Goal: Task Accomplishment & Management: Manage account settings

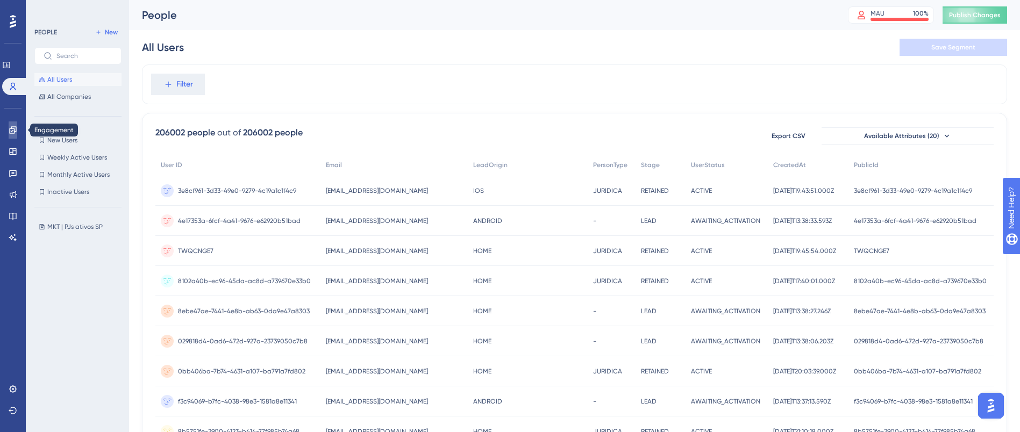
click at [9, 134] on link at bounding box center [13, 130] width 9 height 17
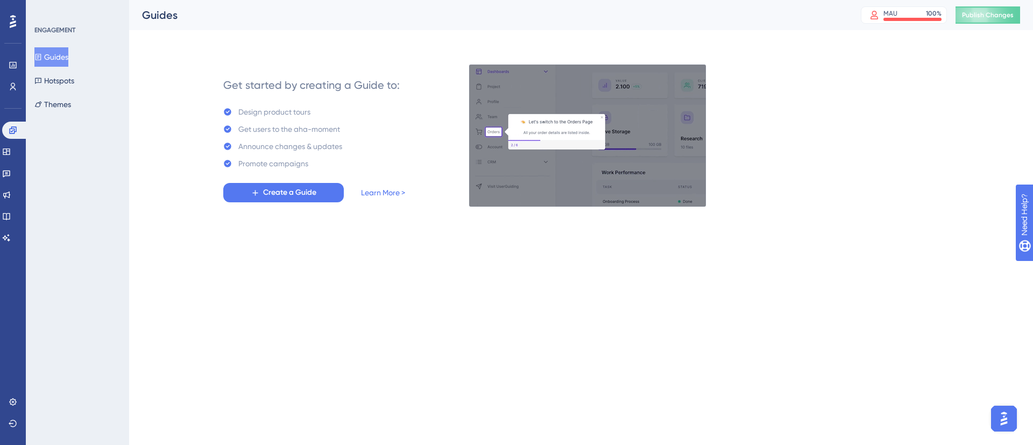
click at [68, 54] on button "Guides" at bounding box center [51, 56] width 34 height 19
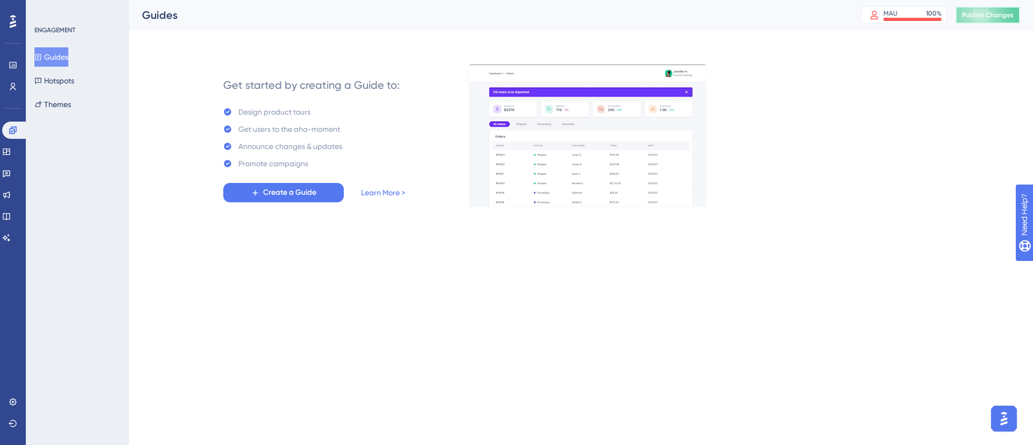
click at [1003, 17] on span "Publish Changes" at bounding box center [988, 15] width 52 height 9
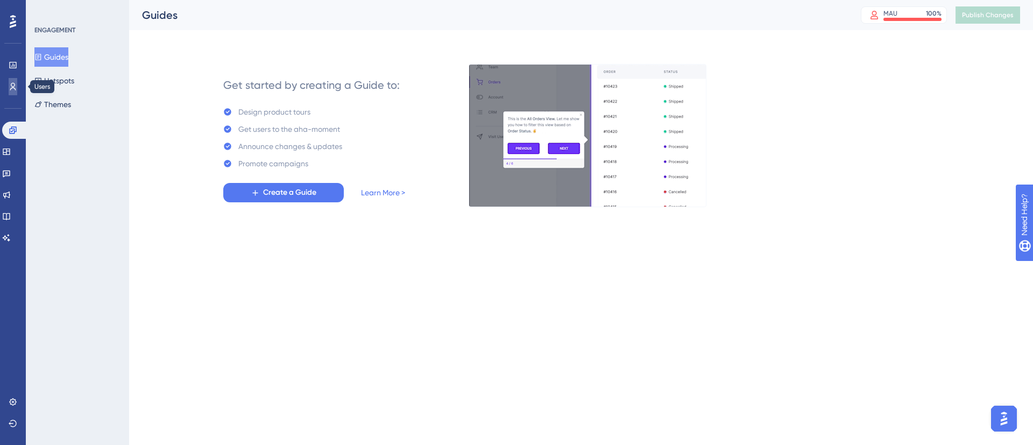
click at [11, 82] on icon at bounding box center [13, 86] width 9 height 9
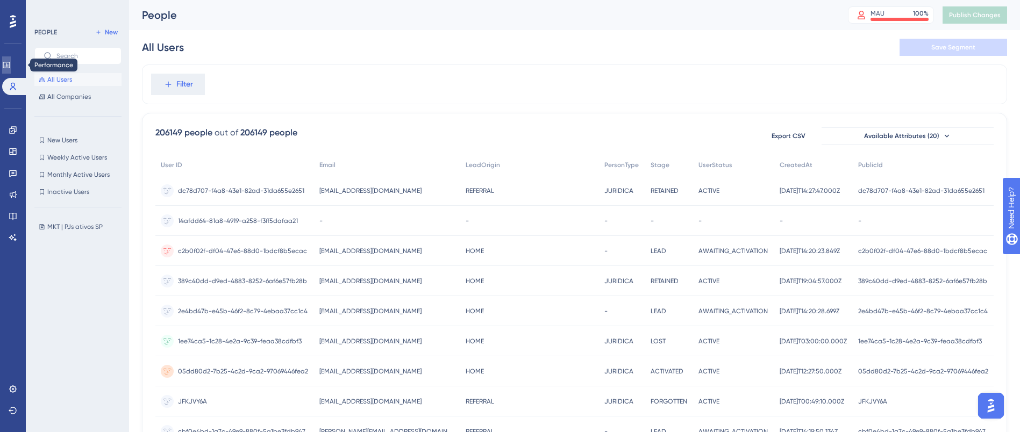
click at [11, 63] on icon at bounding box center [6, 65] width 9 height 9
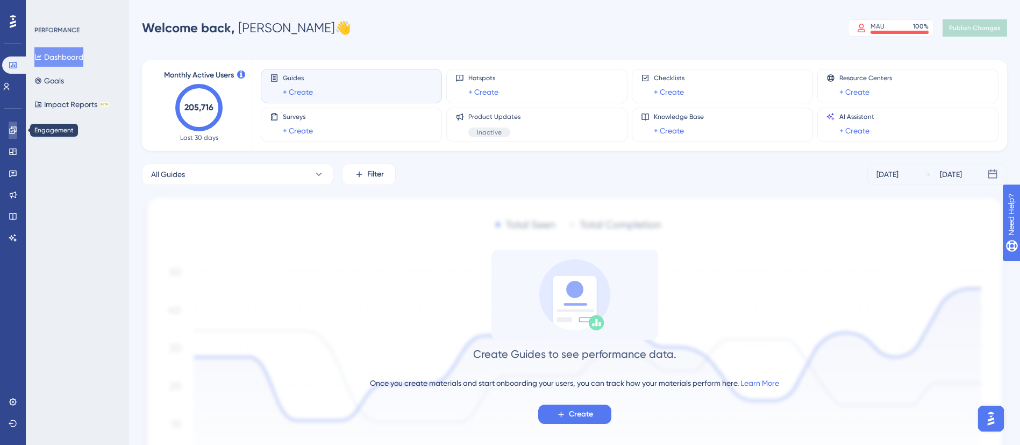
click at [11, 131] on icon at bounding box center [12, 129] width 7 height 7
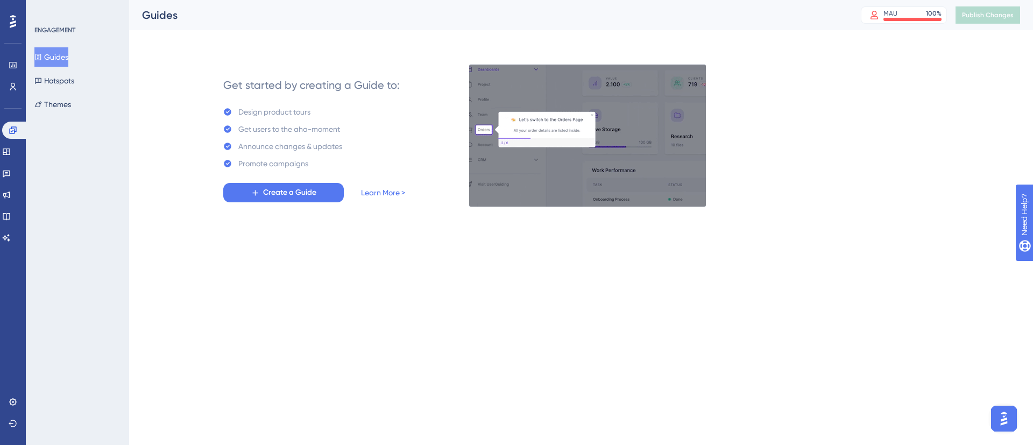
click at [68, 55] on button "Guides" at bounding box center [51, 56] width 34 height 19
